Goal: Communication & Community: Answer question/provide support

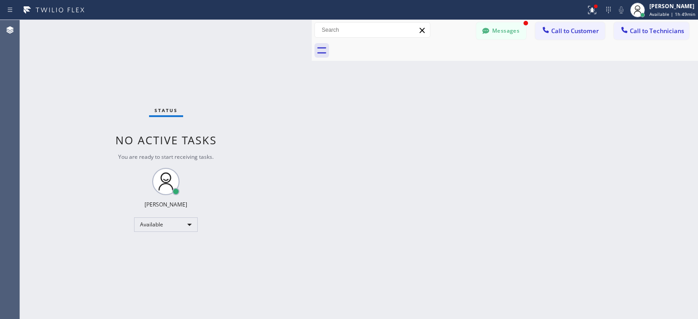
scroll to position [49, 0]
click at [494, 32] on button "Messages" at bounding box center [501, 30] width 50 height 17
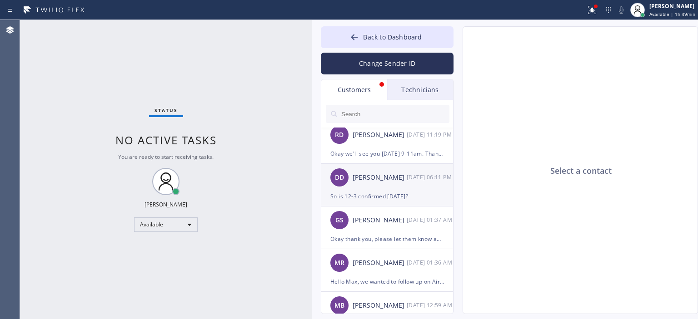
scroll to position [0, 0]
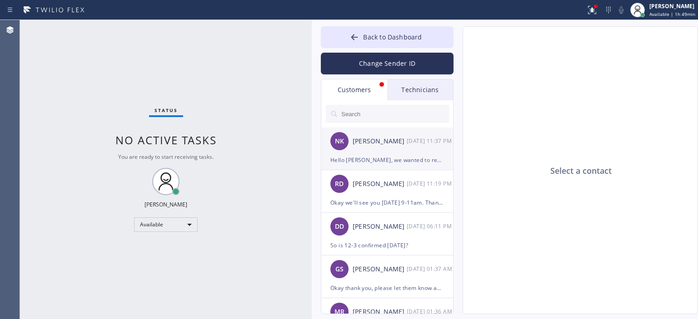
click at [399, 155] on div "Hello [PERSON_NAME], we wanted to reach out and see what would be the best time…" at bounding box center [387, 160] width 114 height 10
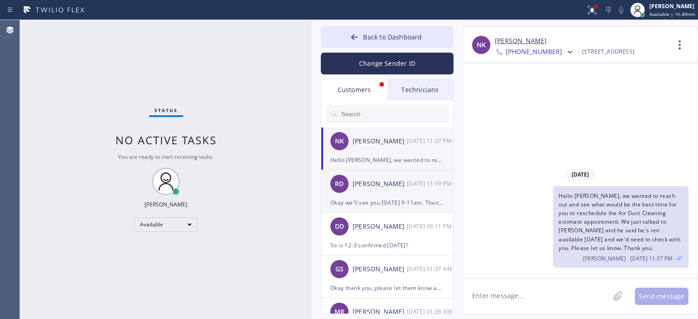
click at [403, 193] on div "RD [PERSON_NAME] [DATE] 11:19 PM" at bounding box center [387, 183] width 133 height 27
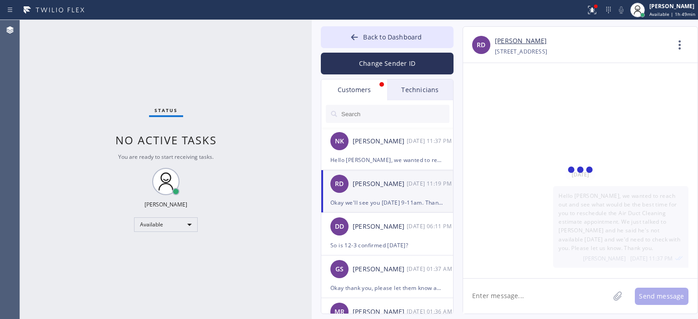
scroll to position [99, 0]
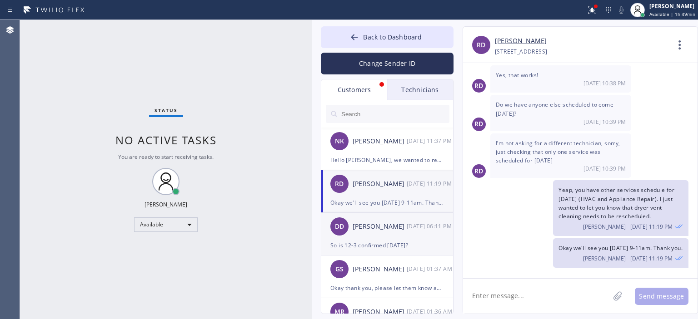
click at [395, 232] on div "[PERSON_NAME]" at bounding box center [379, 227] width 54 height 10
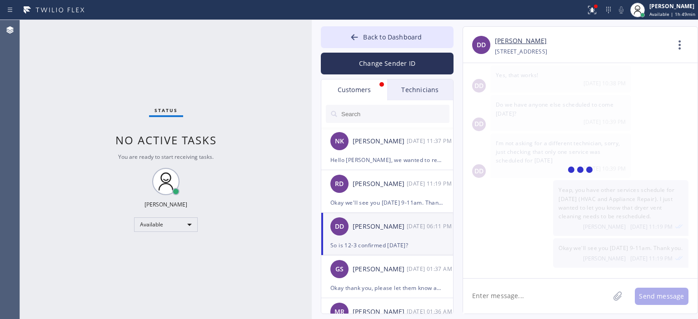
scroll to position [0, 0]
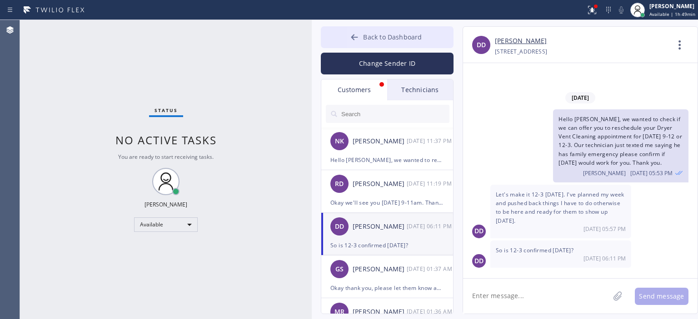
click at [343, 34] on button "Back to Dashboard" at bounding box center [387, 37] width 133 height 22
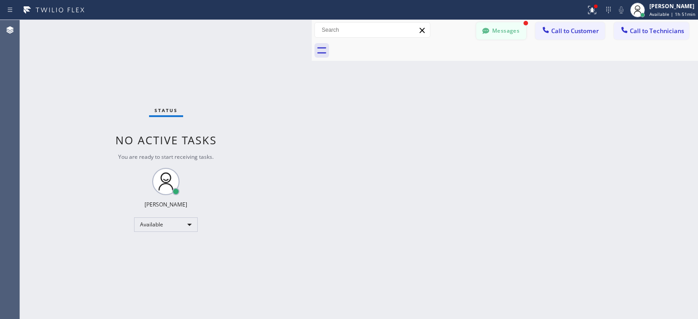
click at [483, 26] on icon at bounding box center [485, 30] width 9 height 9
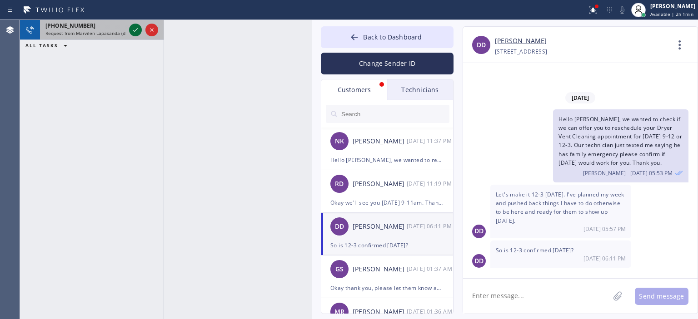
click at [131, 32] on icon at bounding box center [135, 30] width 11 height 11
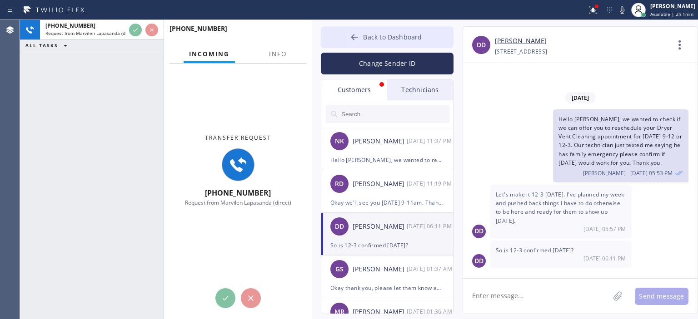
click at [352, 37] on icon at bounding box center [354, 37] width 7 height 6
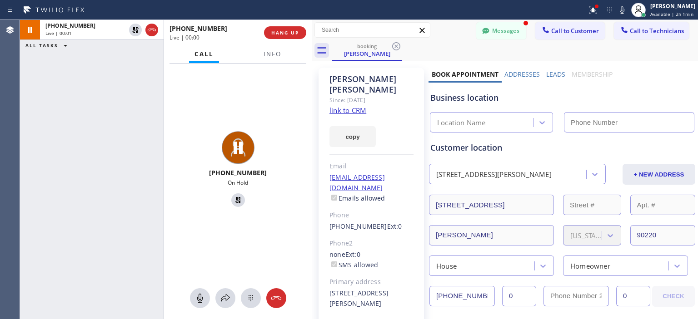
type input "[PHONE_NUMBER]"
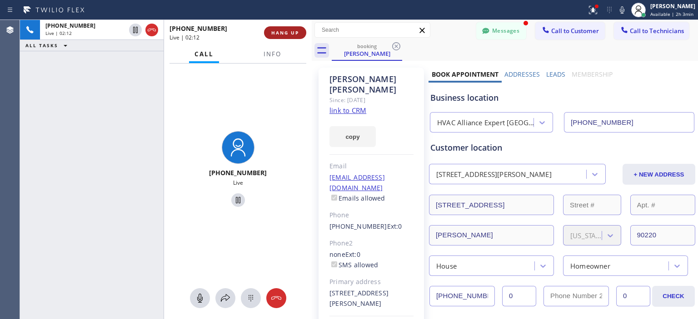
click at [294, 32] on span "HANG UP" at bounding box center [285, 33] width 28 height 6
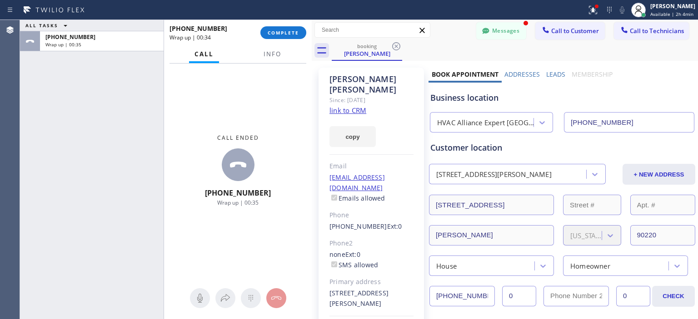
click at [26, 110] on div "ALL TASKS ALL TASKS ACTIVE TASKS TASKS IN WRAP UP [PHONE_NUMBER] Wrap up | 00:35" at bounding box center [92, 169] width 144 height 299
click at [289, 29] on button "COMPLETE" at bounding box center [283, 32] width 46 height 13
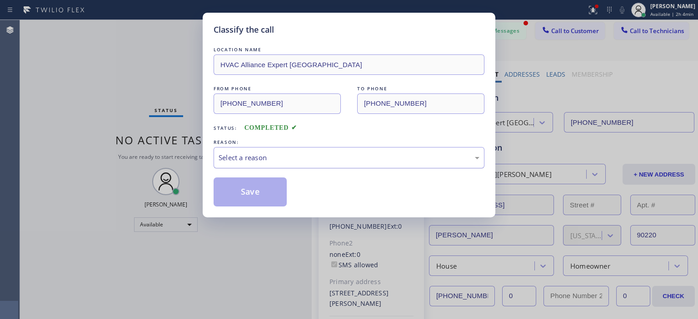
click at [317, 165] on div "Select a reason" at bounding box center [348, 157] width 271 height 21
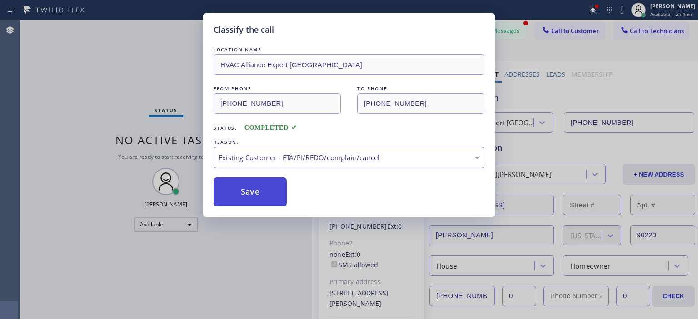
click at [265, 193] on button "Save" at bounding box center [249, 192] width 73 height 29
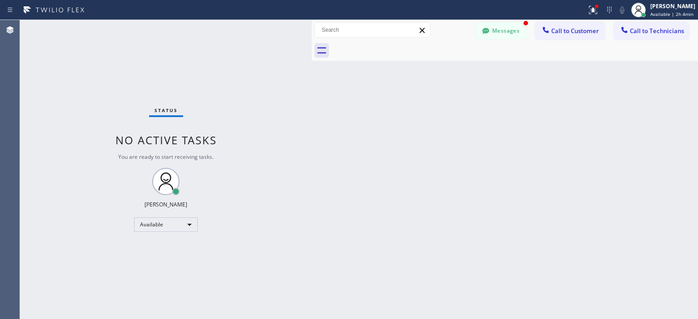
click at [677, 163] on div "Back to Dashboard Change Sender ID Customers Technicians [PERSON_NAME][GEOGRAPH…" at bounding box center [505, 169] width 386 height 299
click at [500, 25] on button "Messages" at bounding box center [501, 30] width 50 height 17
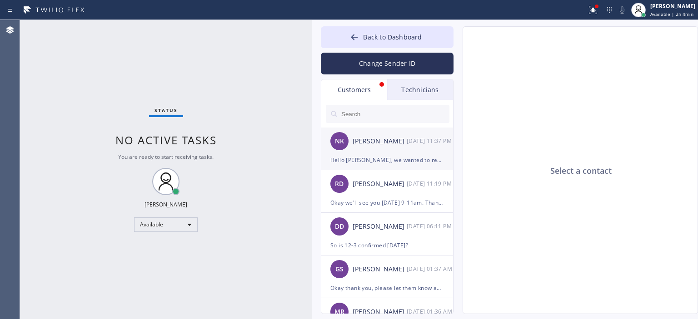
click at [387, 155] on div "Hello [PERSON_NAME], we wanted to reach out and see what would be the best time…" at bounding box center [387, 160] width 114 height 10
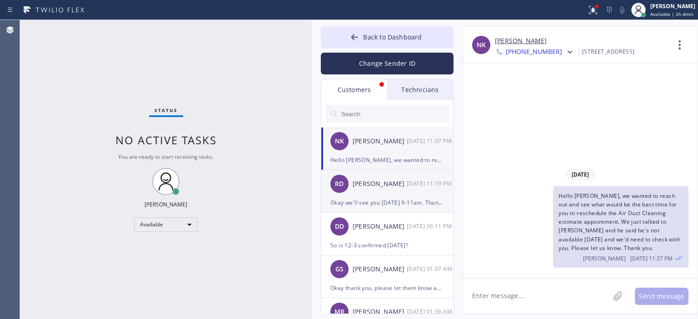
click at [391, 184] on div "[PERSON_NAME]" at bounding box center [379, 184] width 54 height 10
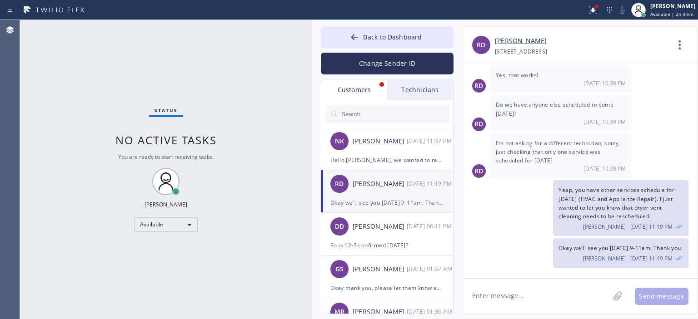
scroll to position [64, 0]
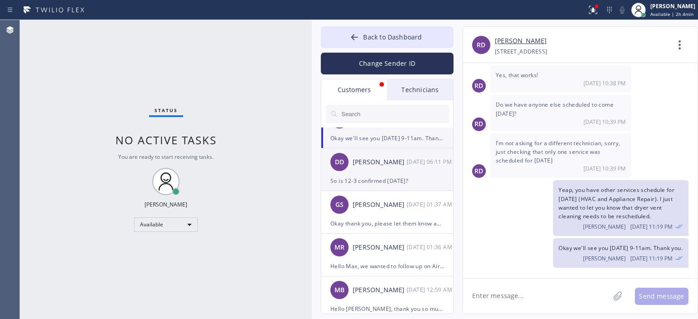
click at [392, 174] on div "DD [PERSON_NAME] [DATE] 06:11 PM" at bounding box center [387, 162] width 133 height 27
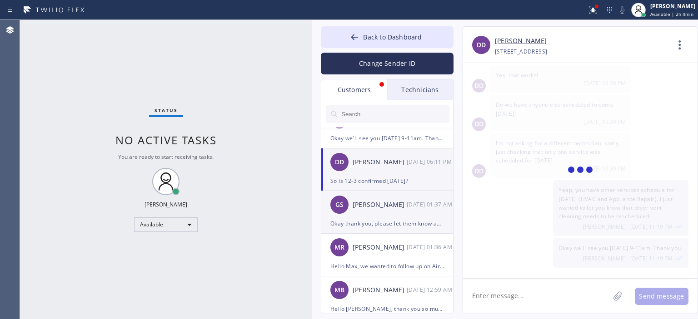
scroll to position [0, 0]
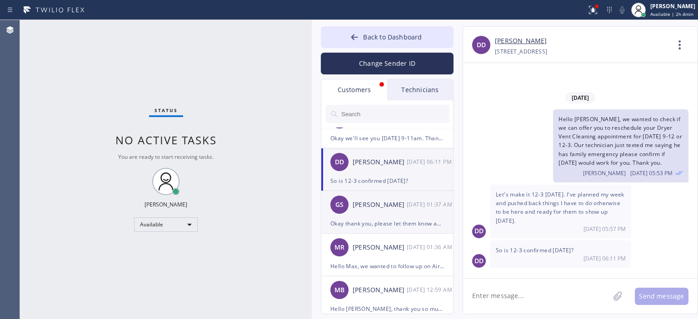
click at [398, 205] on div "[PERSON_NAME]" at bounding box center [379, 205] width 54 height 10
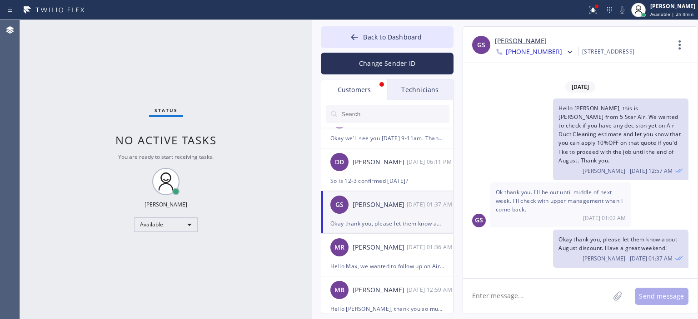
scroll to position [85, 0]
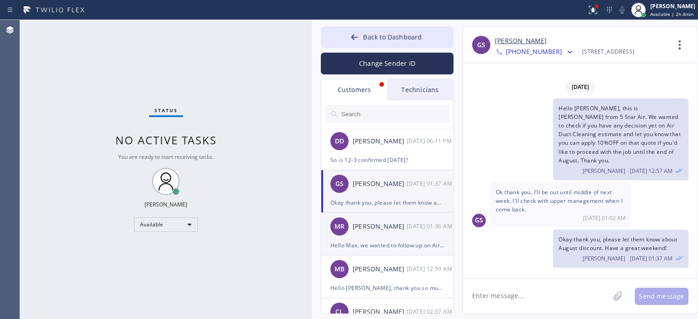
click at [398, 224] on div "[PERSON_NAME]" at bounding box center [379, 227] width 54 height 10
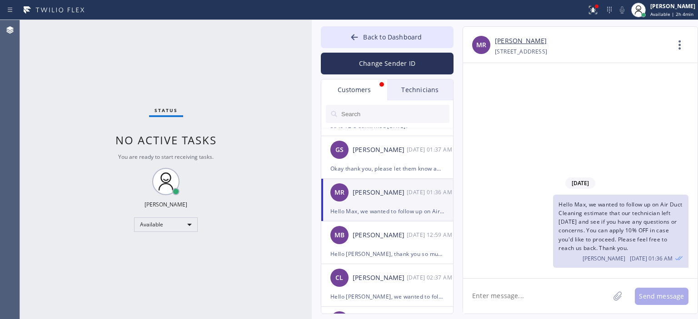
scroll to position [120, 0]
click at [350, 40] on div at bounding box center [354, 38] width 11 height 11
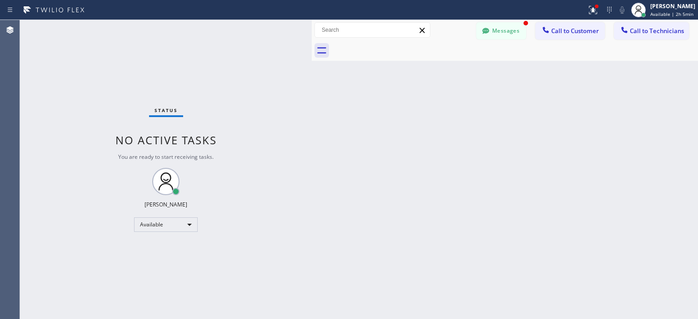
click at [685, 132] on div "Back to Dashboard Change Sender ID Customers Technicians [PERSON_NAME][GEOGRAPH…" at bounding box center [505, 169] width 386 height 299
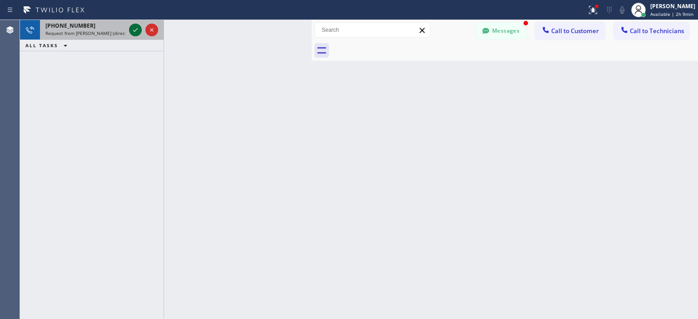
click at [138, 29] on icon at bounding box center [135, 30] width 11 height 11
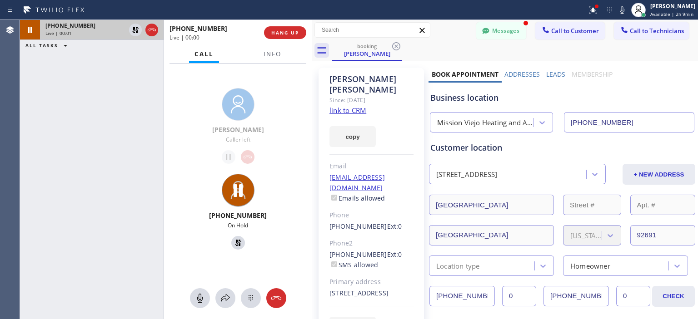
type input "[PHONE_NUMBER]"
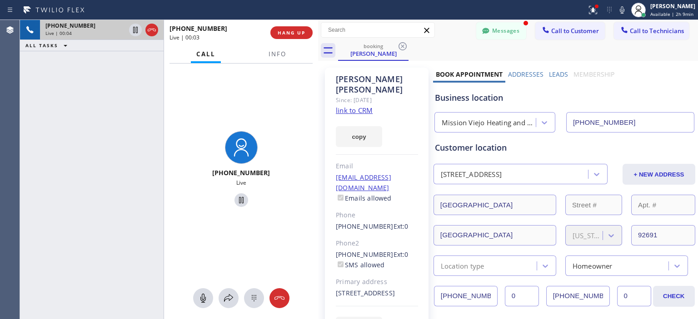
drag, startPoint x: 312, startPoint y: 45, endPoint x: 318, endPoint y: 45, distance: 6.4
click at [318, 45] on div at bounding box center [318, 169] width 0 height 299
click at [283, 297] on icon at bounding box center [279, 298] width 11 height 11
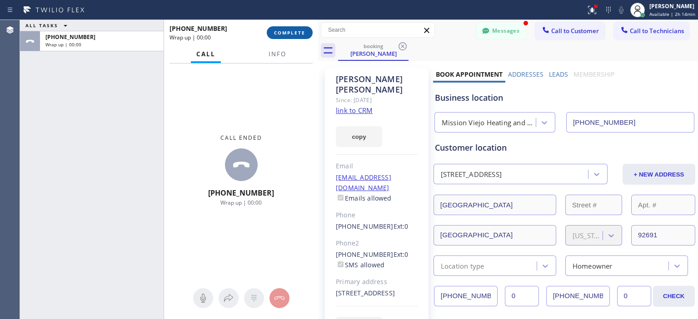
click at [297, 30] on span "COMPLETE" at bounding box center [289, 33] width 31 height 6
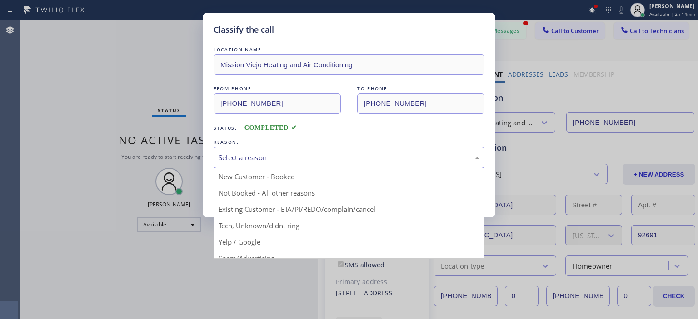
click at [348, 159] on div "Select a reason" at bounding box center [348, 158] width 261 height 10
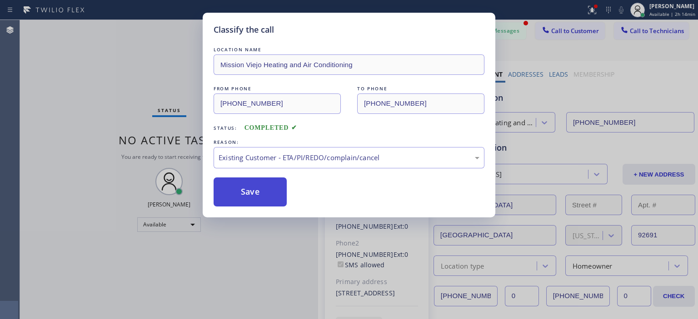
click at [263, 188] on button "Save" at bounding box center [249, 192] width 73 height 29
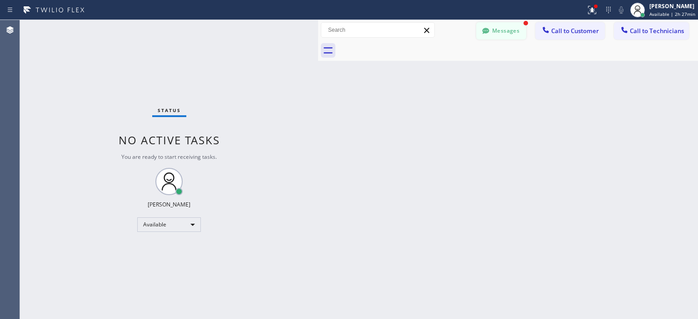
click at [492, 30] on button "Messages" at bounding box center [501, 30] width 50 height 17
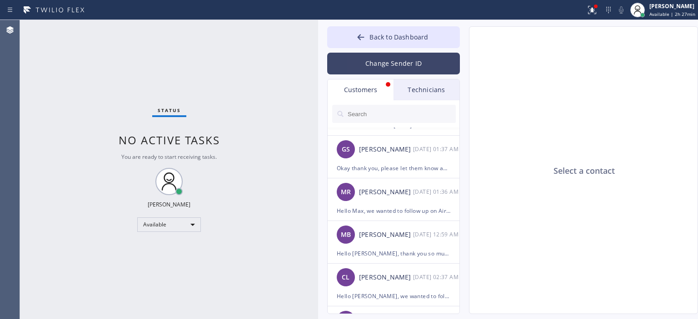
click at [410, 65] on button "Change Sender ID" at bounding box center [393, 64] width 133 height 22
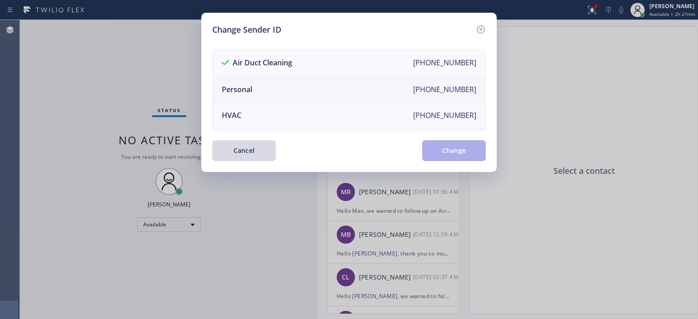
click at [356, 87] on li "Personal [PHONE_NUMBER]" at bounding box center [349, 90] width 273 height 26
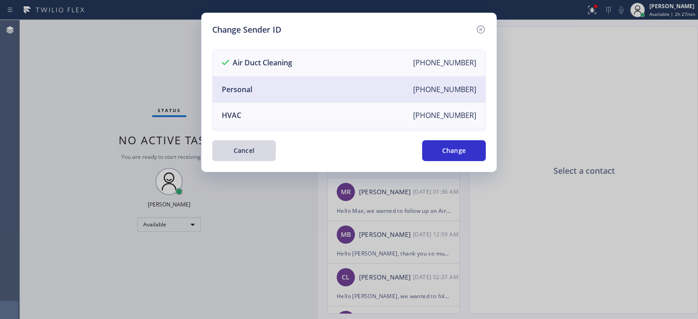
click at [435, 147] on button "Change" at bounding box center [454, 150] width 64 height 21
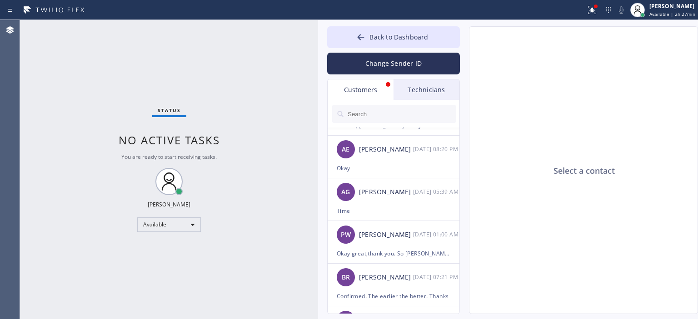
click at [427, 87] on div "Technicians" at bounding box center [426, 89] width 66 height 21
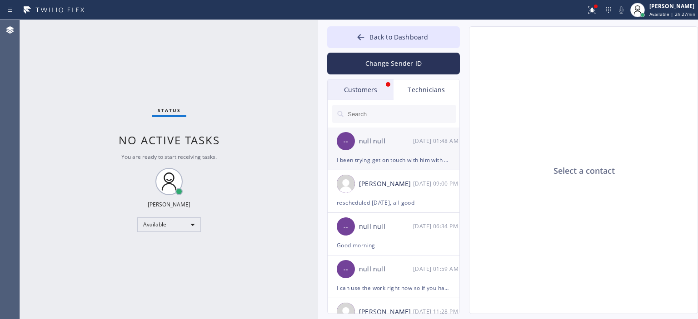
click at [417, 147] on div "-- null null [DATE] 01:48 AM" at bounding box center [393, 141] width 133 height 27
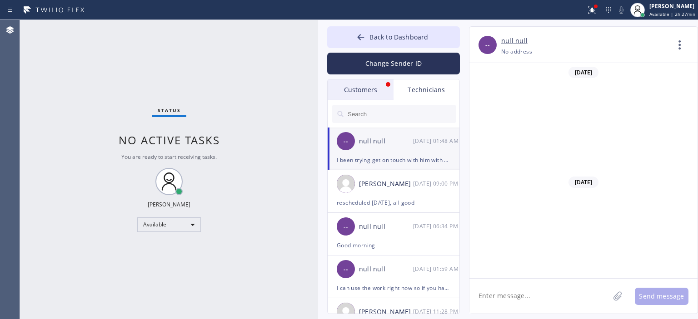
scroll to position [3781, 0]
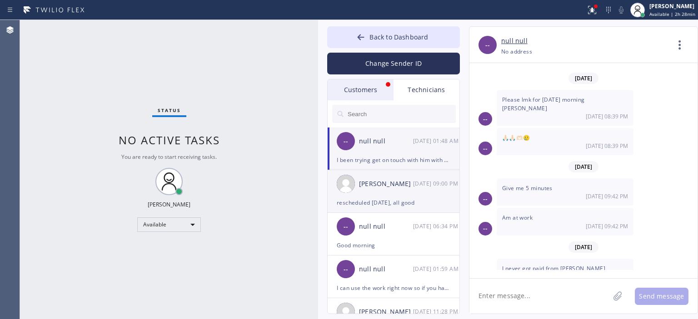
click at [416, 183] on div "[DATE] 09:00 PM" at bounding box center [436, 183] width 47 height 10
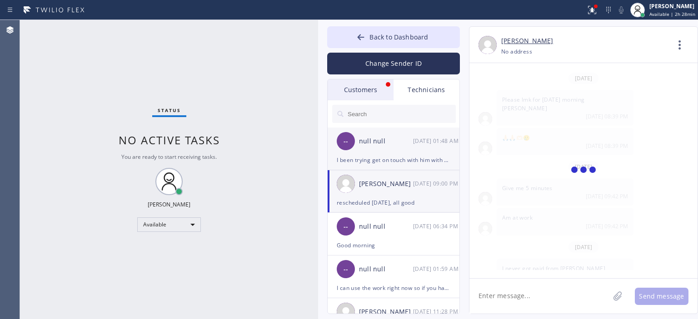
click at [389, 144] on div "null null" at bounding box center [386, 141] width 54 height 10
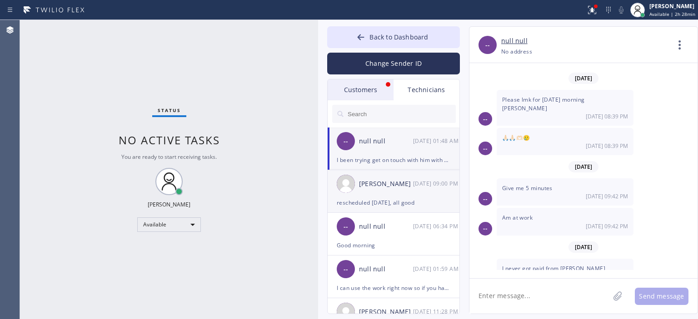
click at [408, 180] on div "[PERSON_NAME]" at bounding box center [386, 184] width 54 height 10
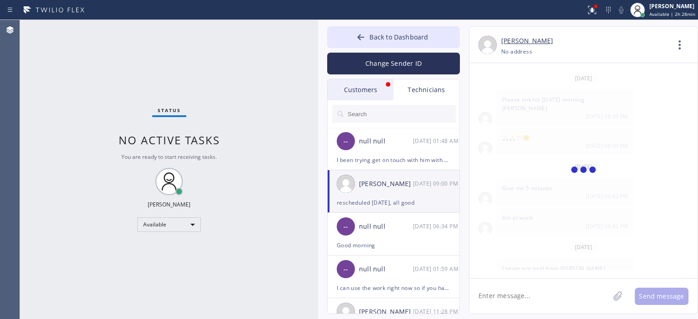
click at [512, 297] on textarea at bounding box center [539, 296] width 140 height 35
paste textarea "[PERSON_NAME] Phone: [PHONE_NUMBER] Email: [EMAIL_ADDRESS][DOMAIN_NAME] Address…"
type textarea "[PERSON_NAME] Phone: [PHONE_NUMBER] Email: [EMAIL_ADDRESS][DOMAIN_NAME] Address…"
drag, startPoint x: 614, startPoint y: 308, endPoint x: 474, endPoint y: 278, distance: 143.2
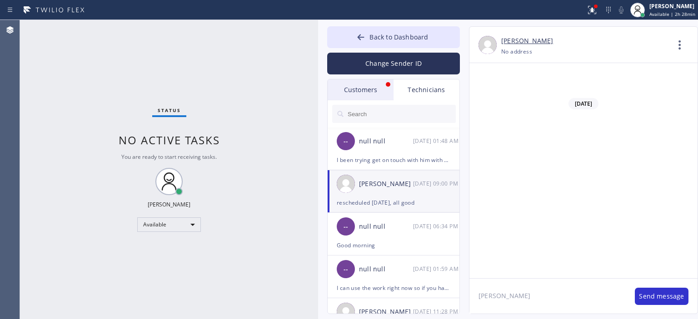
click at [474, 278] on div "[PERSON_NAME] [PHONE_NUMBER] Choose phone number [PHONE_NUMBER] No address Cont…" at bounding box center [583, 170] width 229 height 288
type textarea "hello [PERSON_NAME] we got one more job [DATE]"
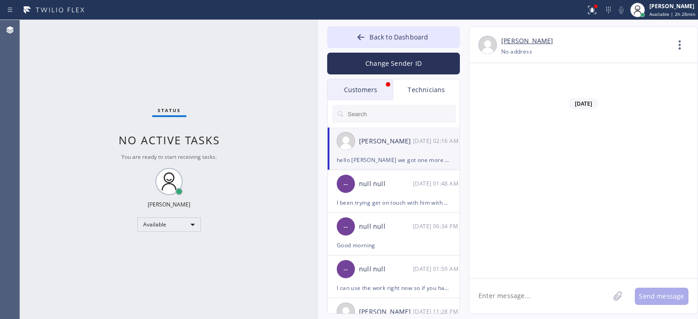
scroll to position [56138, 0]
paste textarea "[PERSON_NAME] Phone: [PHONE_NUMBER] Email: [EMAIL_ADDRESS][DOMAIN_NAME] Address…"
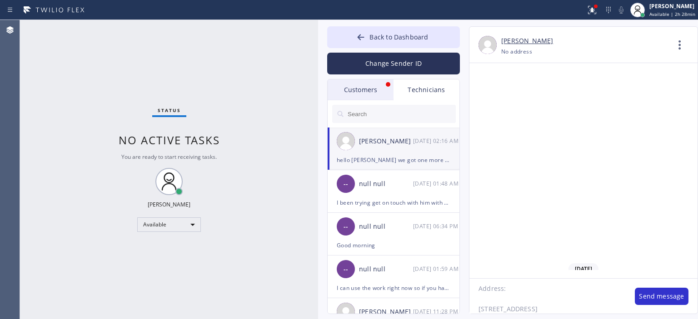
drag, startPoint x: 479, startPoint y: 302, endPoint x: 477, endPoint y: 291, distance: 11.6
click at [477, 291] on textarea "[PERSON_NAME] Phone: [PHONE_NUMBER] Email: [EMAIL_ADDRESS][DOMAIN_NAME] Address…" at bounding box center [547, 296] width 156 height 35
drag, startPoint x: 561, startPoint y: 295, endPoint x: 476, endPoint y: 298, distance: 85.4
click at [476, 298] on textarea "[PERSON_NAME] Phone: [PHONE_NUMBER] Email: [EMAIL_ADDRESS][DOMAIN_NAME] [STREET…" at bounding box center [547, 296] width 156 height 35
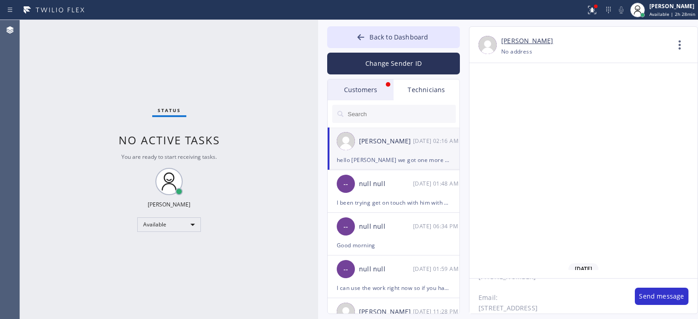
scroll to position [60, 0]
drag, startPoint x: 503, startPoint y: 299, endPoint x: 477, endPoint y: 296, distance: 26.5
click at [477, 296] on textarea "[PERSON_NAME] Phone: [PHONE_NUMBER] Email: [STREET_ADDRESS]" at bounding box center [547, 296] width 156 height 35
drag, startPoint x: 489, startPoint y: 294, endPoint x: 472, endPoint y: 287, distance: 18.3
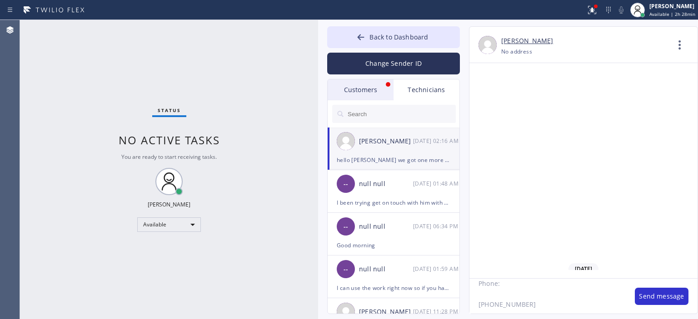
click at [472, 287] on textarea "[PERSON_NAME] Phone: [PHONE_NUMBER] [STREET_ADDRESS]" at bounding box center [547, 296] width 156 height 35
type textarea "[PERSON_NAME] [PHONE_NUMBER] [STREET_ADDRESS]"
click at [659, 301] on button "Send message" at bounding box center [662, 296] width 54 height 17
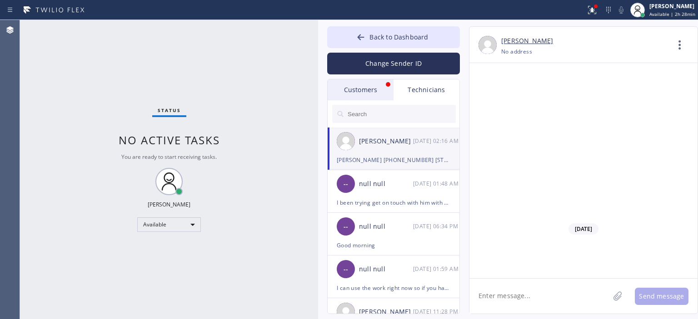
click at [381, 90] on div "Customers" at bounding box center [360, 89] width 66 height 21
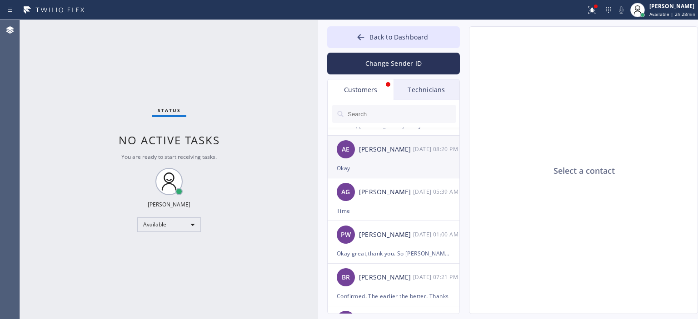
scroll to position [0, 0]
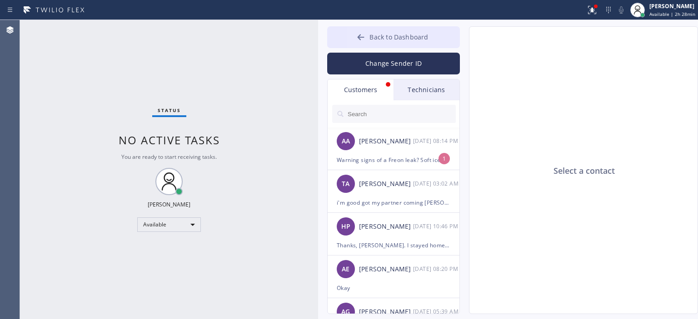
click at [354, 37] on button "Back to Dashboard" at bounding box center [393, 37] width 133 height 22
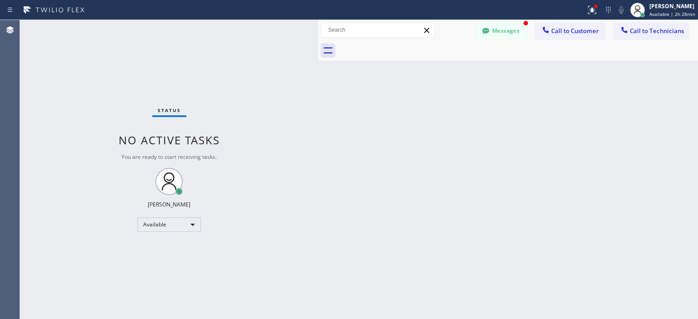
drag, startPoint x: 89, startPoint y: 89, endPoint x: 136, endPoint y: 27, distance: 77.4
click at [89, 89] on div "Status No active tasks You are ready to start receiving tasks. [PERSON_NAME] Av…" at bounding box center [169, 169] width 298 height 299
click at [671, 11] on span "Available | 2h 31min" at bounding box center [672, 14] width 46 height 6
click at [668, 5] on div "[PERSON_NAME]" at bounding box center [672, 6] width 46 height 8
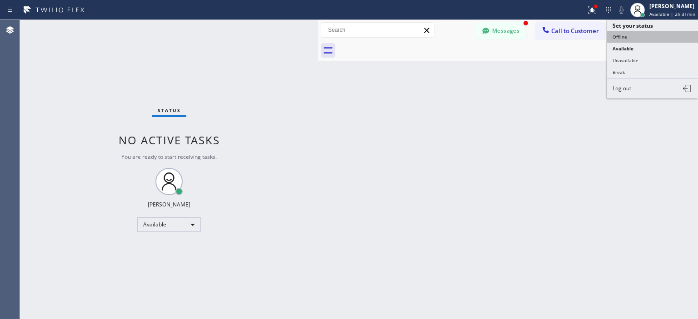
click at [638, 31] on button "Offline" at bounding box center [652, 37] width 91 height 12
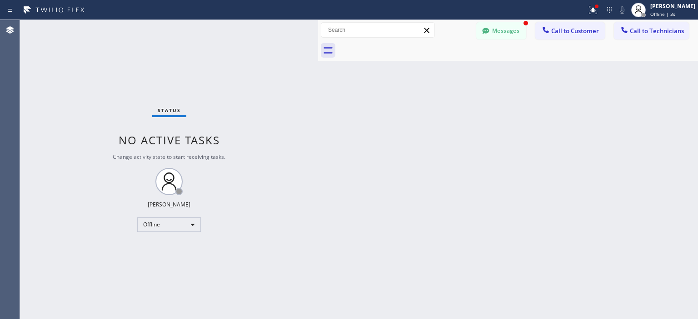
click at [31, 153] on div "Status No active tasks Change activity state to start receiving tasks. [PERSON_…" at bounding box center [169, 169] width 298 height 299
click at [495, 32] on button "Messages" at bounding box center [501, 30] width 50 height 17
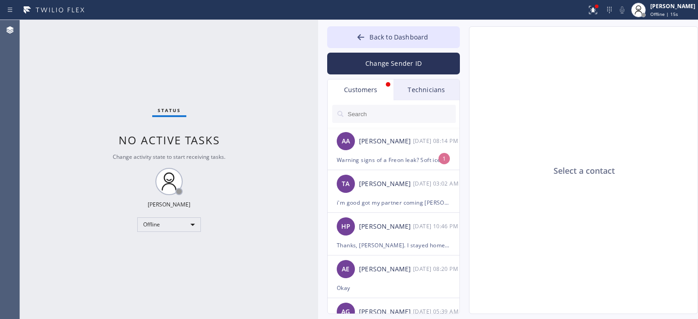
click at [383, 117] on input "text" at bounding box center [401, 114] width 109 height 18
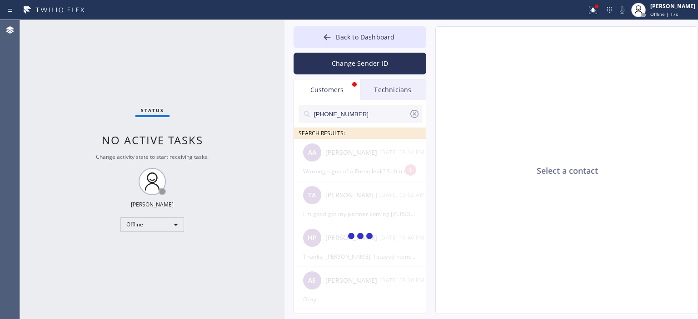
drag, startPoint x: 317, startPoint y: 39, endPoint x: 287, endPoint y: 45, distance: 31.0
click at [284, 40] on div at bounding box center [284, 169] width 0 height 299
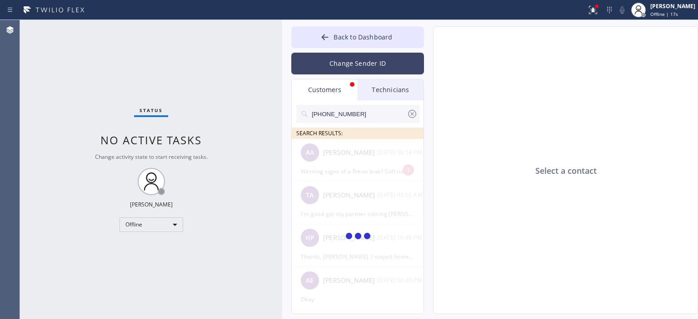
click at [344, 55] on button "Change Sender ID" at bounding box center [357, 64] width 133 height 22
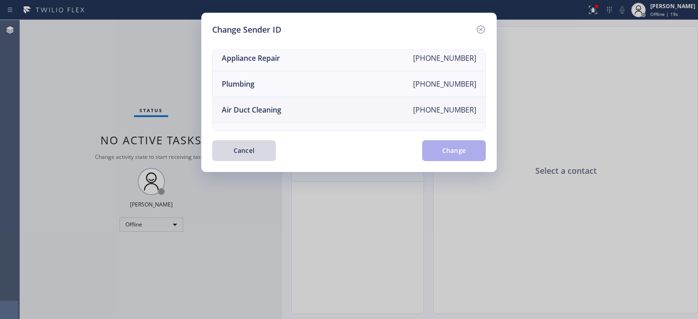
scroll to position [84, 0]
click at [318, 107] on li "Air Duct Cleaning [PHONE_NUMBER]" at bounding box center [349, 110] width 273 height 26
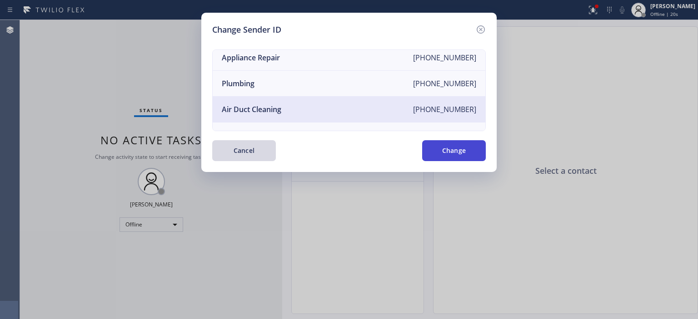
click at [464, 154] on button "Change" at bounding box center [454, 150] width 64 height 21
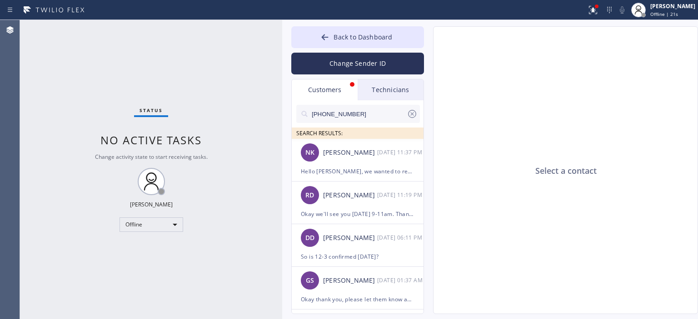
click at [361, 113] on input "[PHONE_NUMBER]" at bounding box center [359, 114] width 96 height 18
click at [411, 114] on icon at bounding box center [412, 114] width 8 height 8
click at [371, 115] on input "text" at bounding box center [365, 114] width 109 height 18
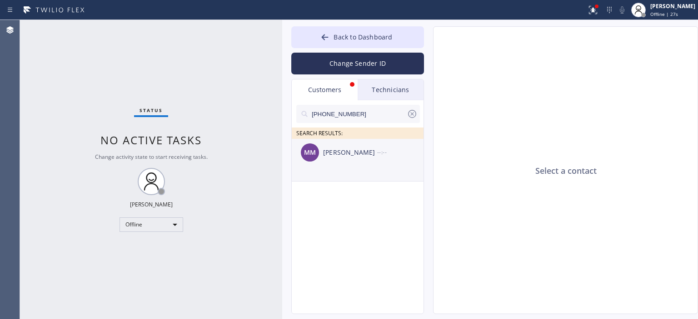
click at [371, 166] on li "MM [PERSON_NAME] --:--" at bounding box center [358, 160] width 133 height 43
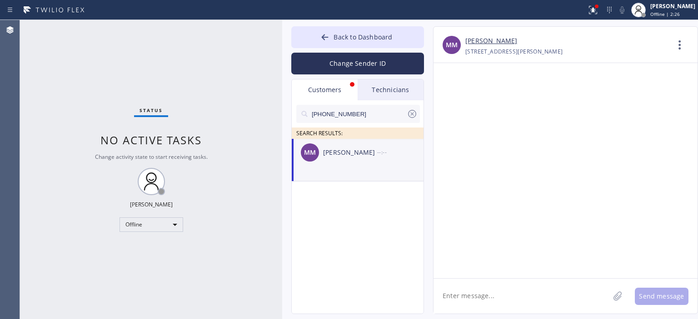
click at [691, 139] on div at bounding box center [565, 170] width 264 height 215
click at [352, 168] on li "MM [PERSON_NAME] --:--" at bounding box center [358, 160] width 133 height 43
click at [489, 297] on textarea at bounding box center [521, 296] width 176 height 35
click at [354, 49] on div "Change Sender ID" at bounding box center [357, 61] width 133 height 26
click at [360, 65] on button "Change Sender ID" at bounding box center [357, 64] width 133 height 22
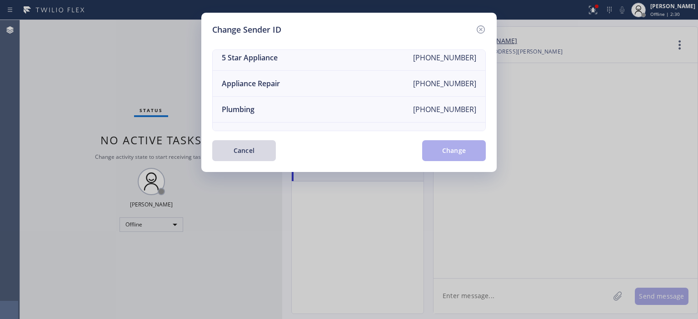
scroll to position [0, 0]
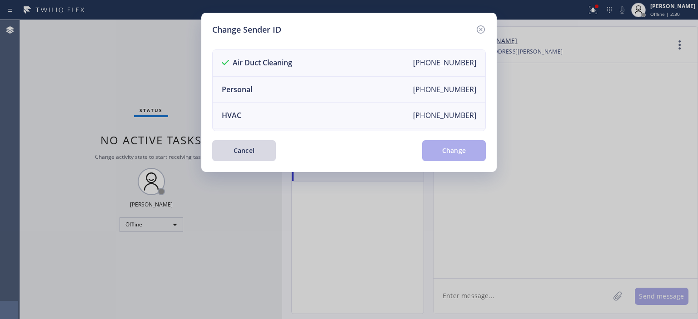
click at [479, 25] on icon at bounding box center [480, 29] width 11 height 11
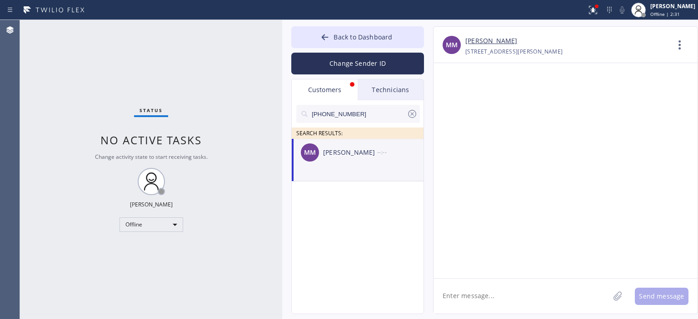
click at [487, 296] on textarea at bounding box center [521, 296] width 176 height 35
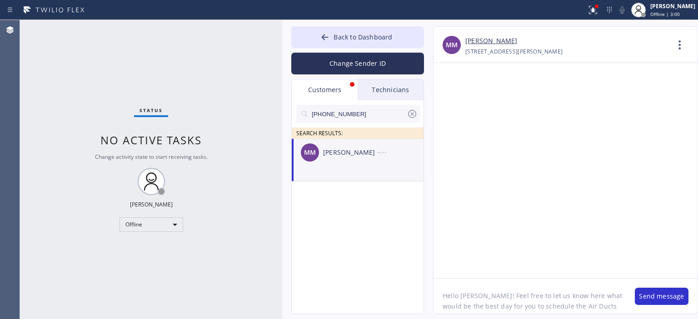
scroll to position [7, 0]
click at [487, 296] on textarea "Hello [PERSON_NAME]! Feel free to let us know here what would be the best day f…" at bounding box center [529, 296] width 192 height 35
type textarea "Hello [PERSON_NAME]! Feel free to let us know here what would be the best day f…"
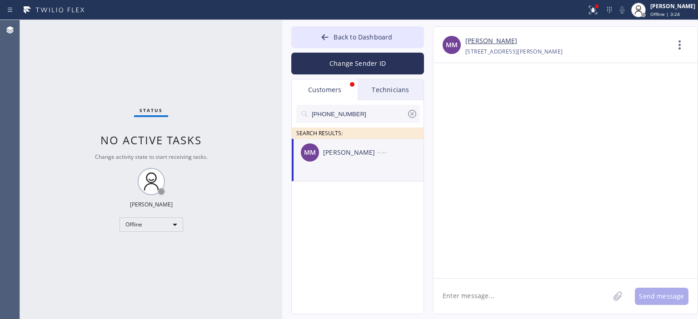
scroll to position [0, 0]
paste textarea "Hello [PERSON_NAME]! Feel free to let us know here what would be the best day f…"
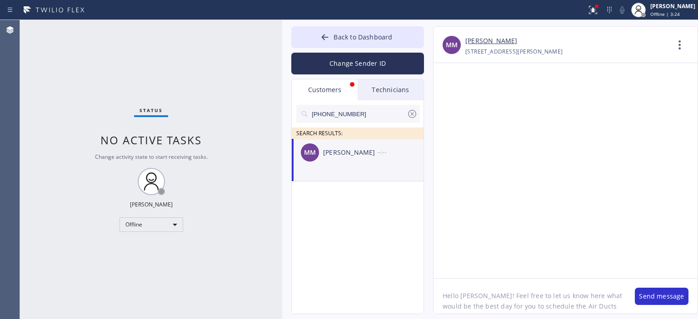
scroll to position [7, 0]
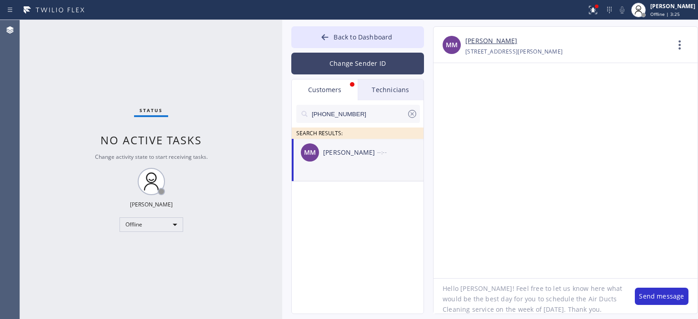
type textarea "Hello [PERSON_NAME]! Feel free to let us know here what would be the best day f…"
click at [366, 59] on button "Change Sender ID" at bounding box center [357, 64] width 133 height 22
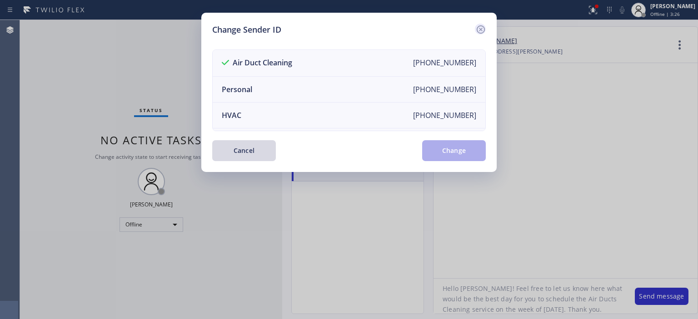
click at [479, 29] on icon at bounding box center [480, 29] width 11 height 11
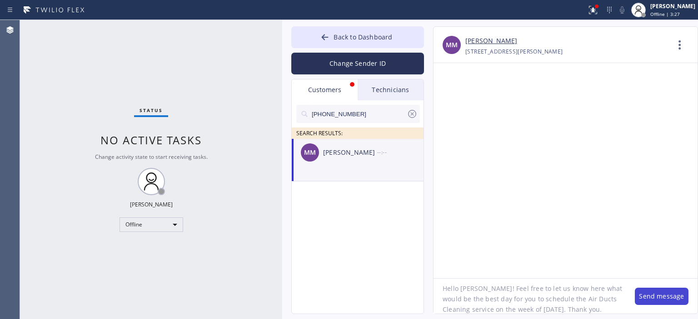
click at [656, 301] on button "Send message" at bounding box center [662, 296] width 54 height 17
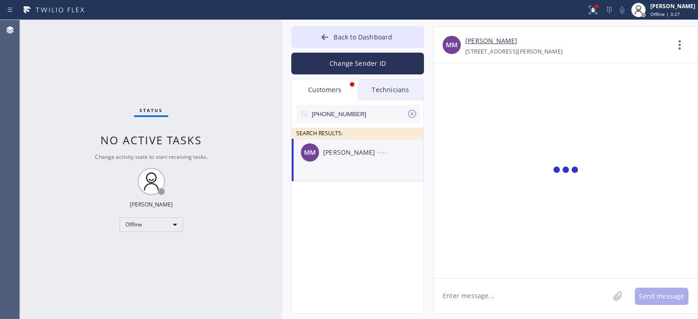
scroll to position [0, 0]
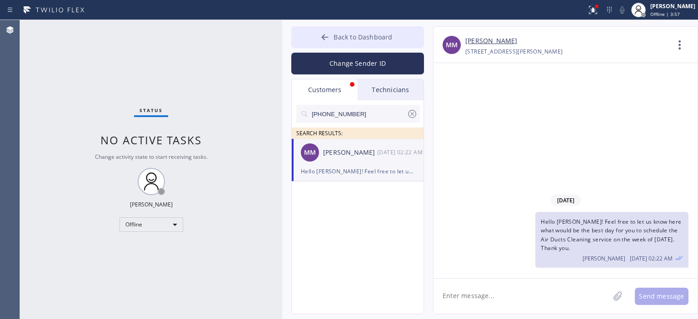
click at [324, 33] on icon at bounding box center [324, 37] width 9 height 9
